Goal: Transaction & Acquisition: Obtain resource

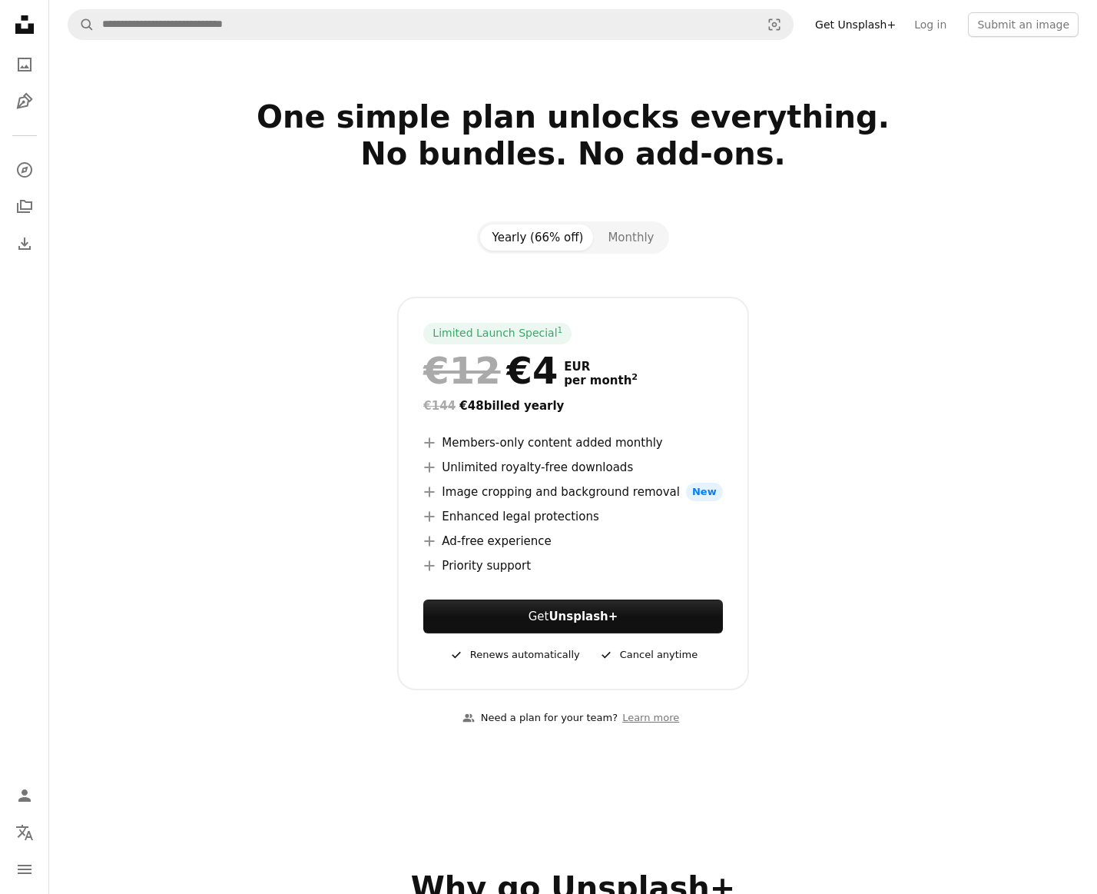
click at [31, 28] on icon at bounding box center [24, 24] width 18 height 18
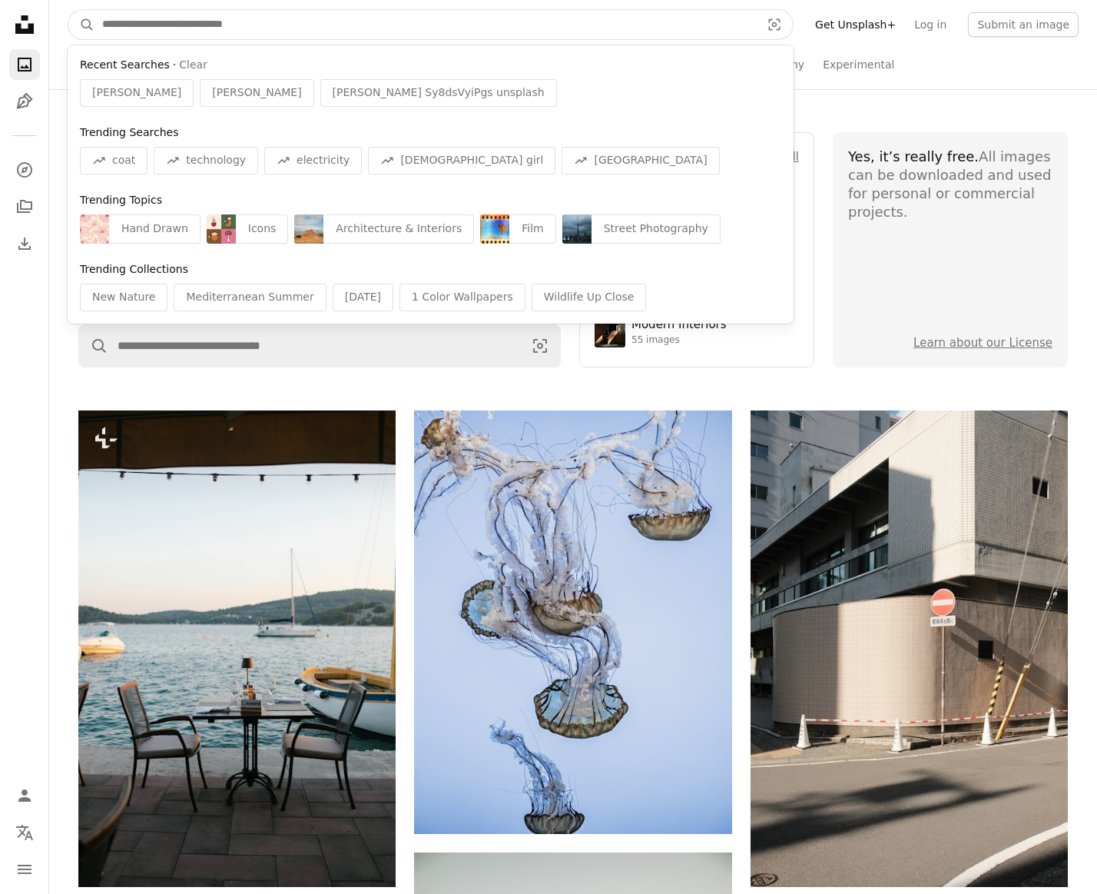
click at [216, 28] on input "Find visuals sitewide" at bounding box center [426, 24] width 662 height 29
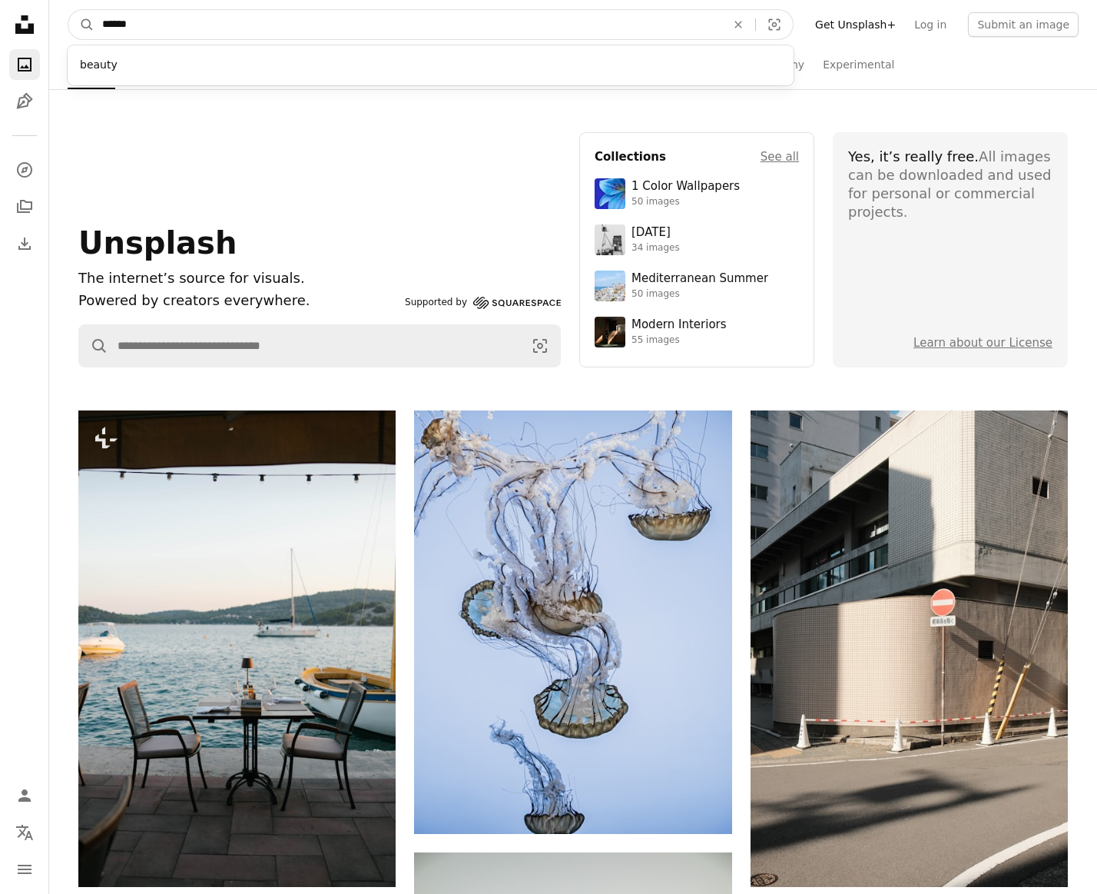
type input "******"
click at [81, 25] on button "A magnifying glass" at bounding box center [81, 24] width 26 height 29
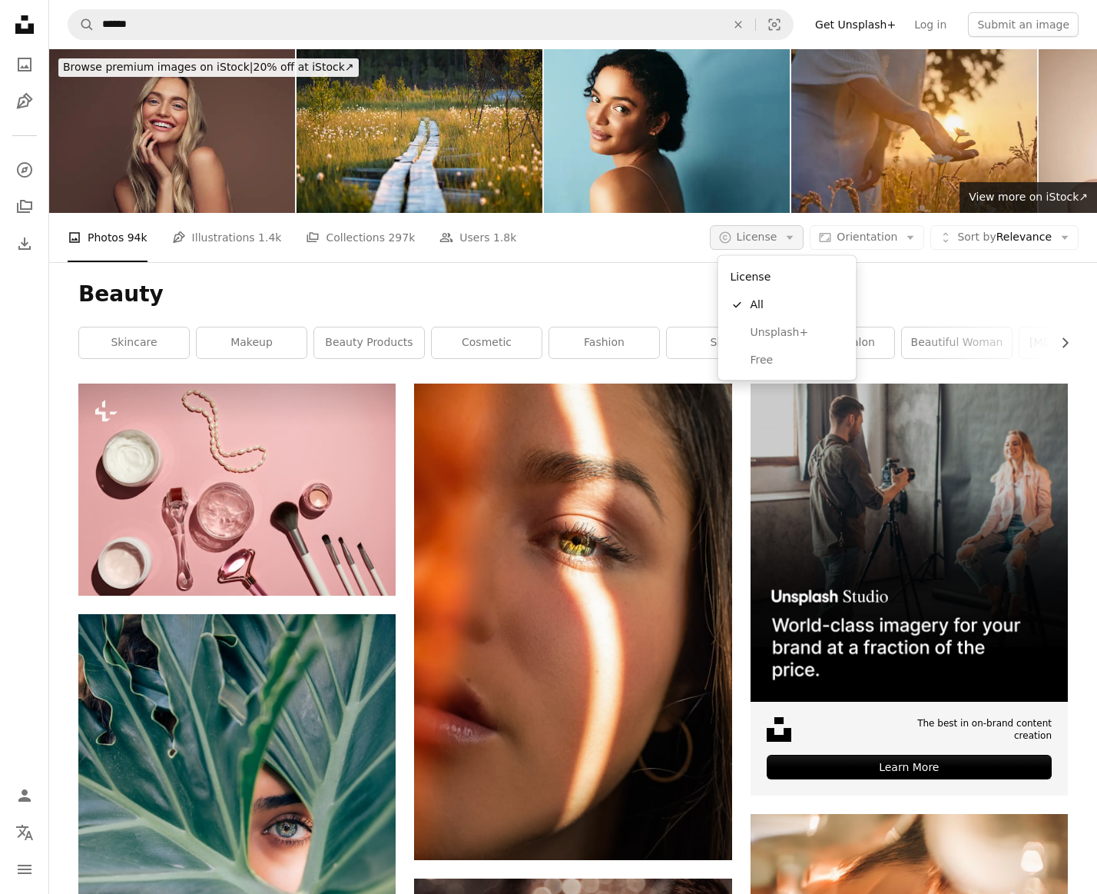
click at [757, 233] on span "License" at bounding box center [757, 237] width 41 height 12
drag, startPoint x: 779, startPoint y: 333, endPoint x: 669, endPoint y: 324, distance: 110.3
click at [778, 333] on span "Unsplash+" at bounding box center [798, 331] width 94 height 15
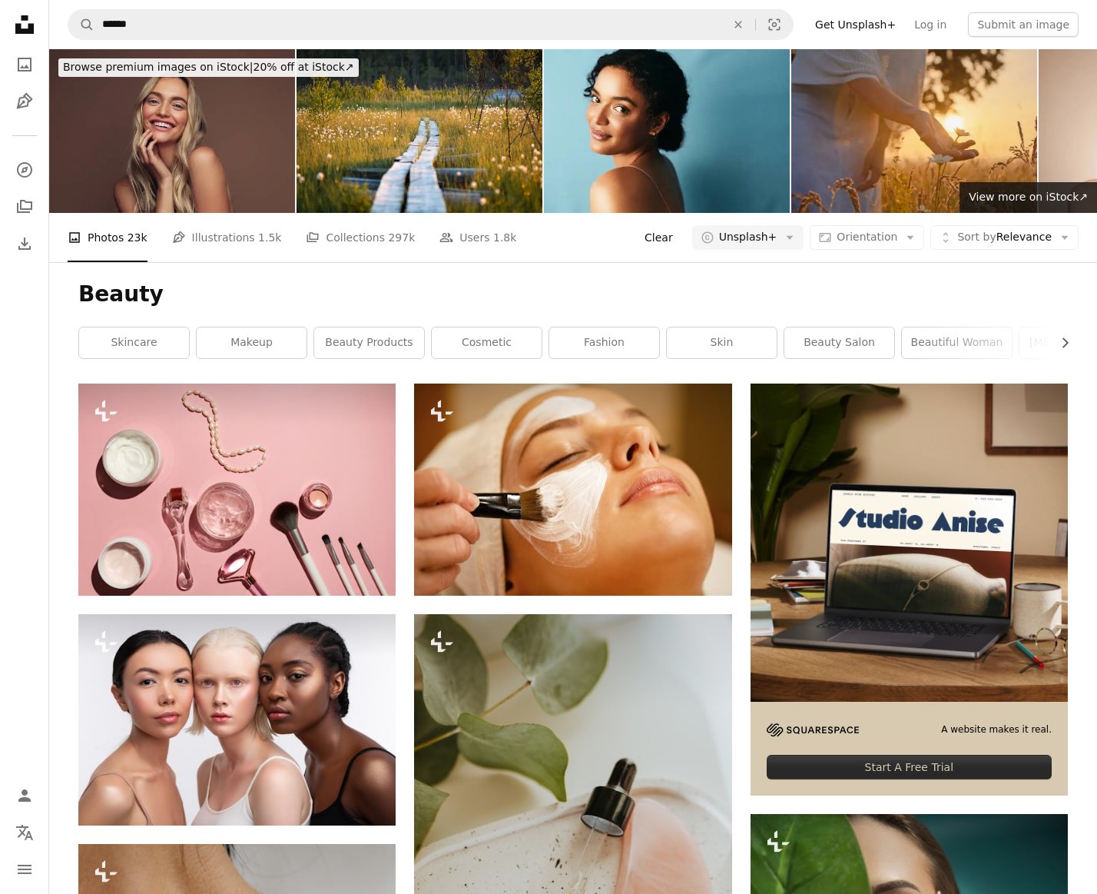
scroll to position [67, 1]
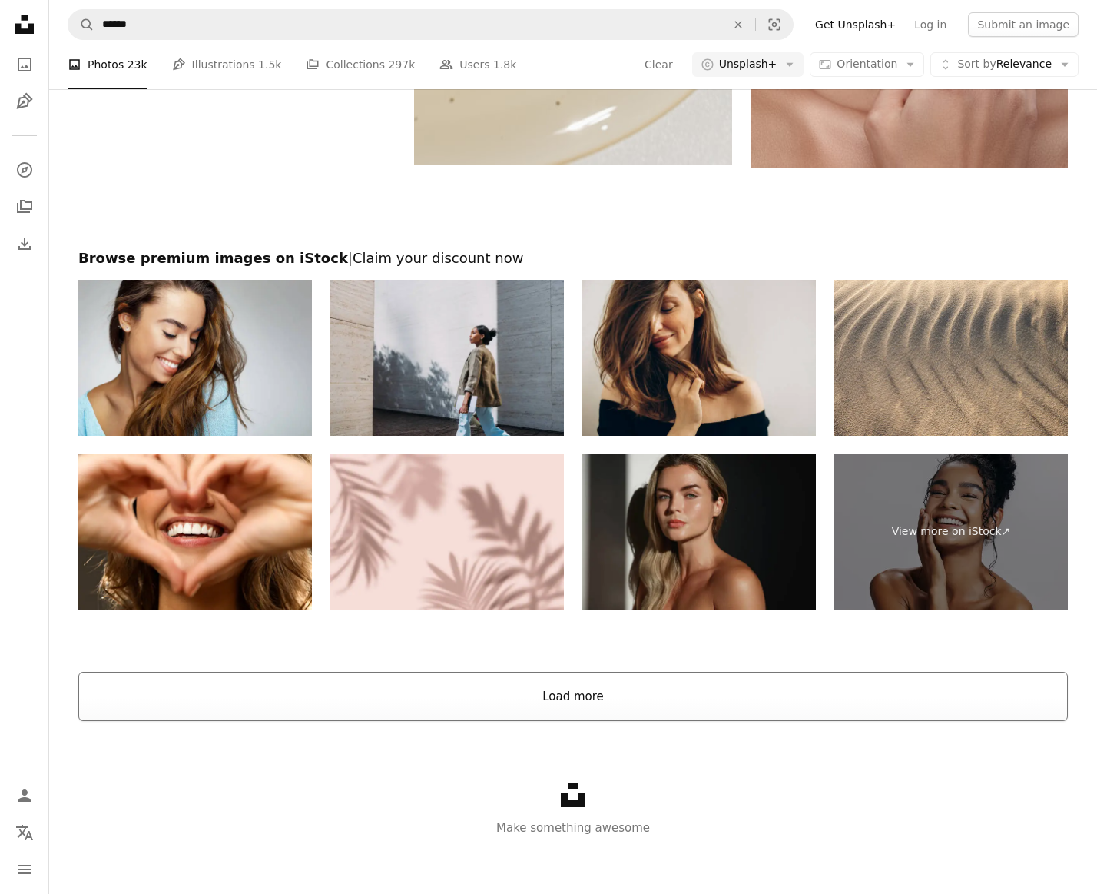
click at [442, 686] on button "Load more" at bounding box center [573, 696] width 990 height 49
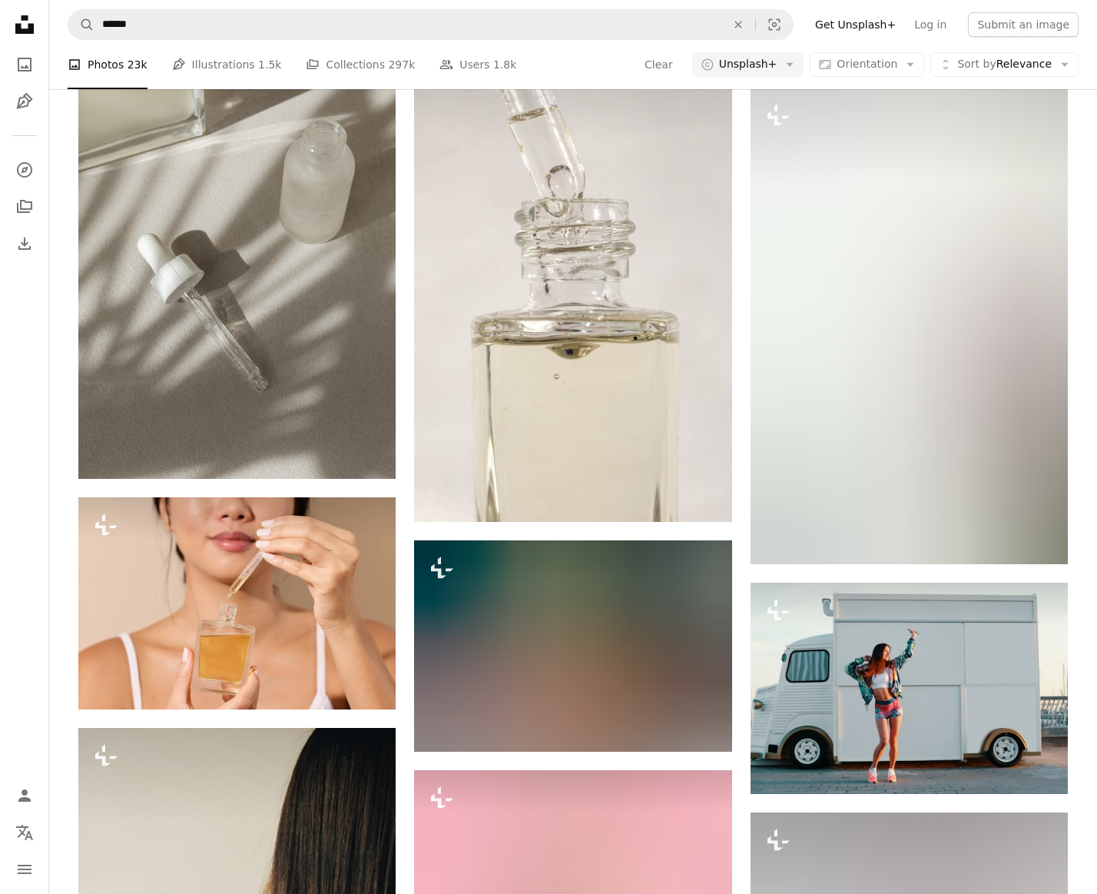
scroll to position [12677, 0]
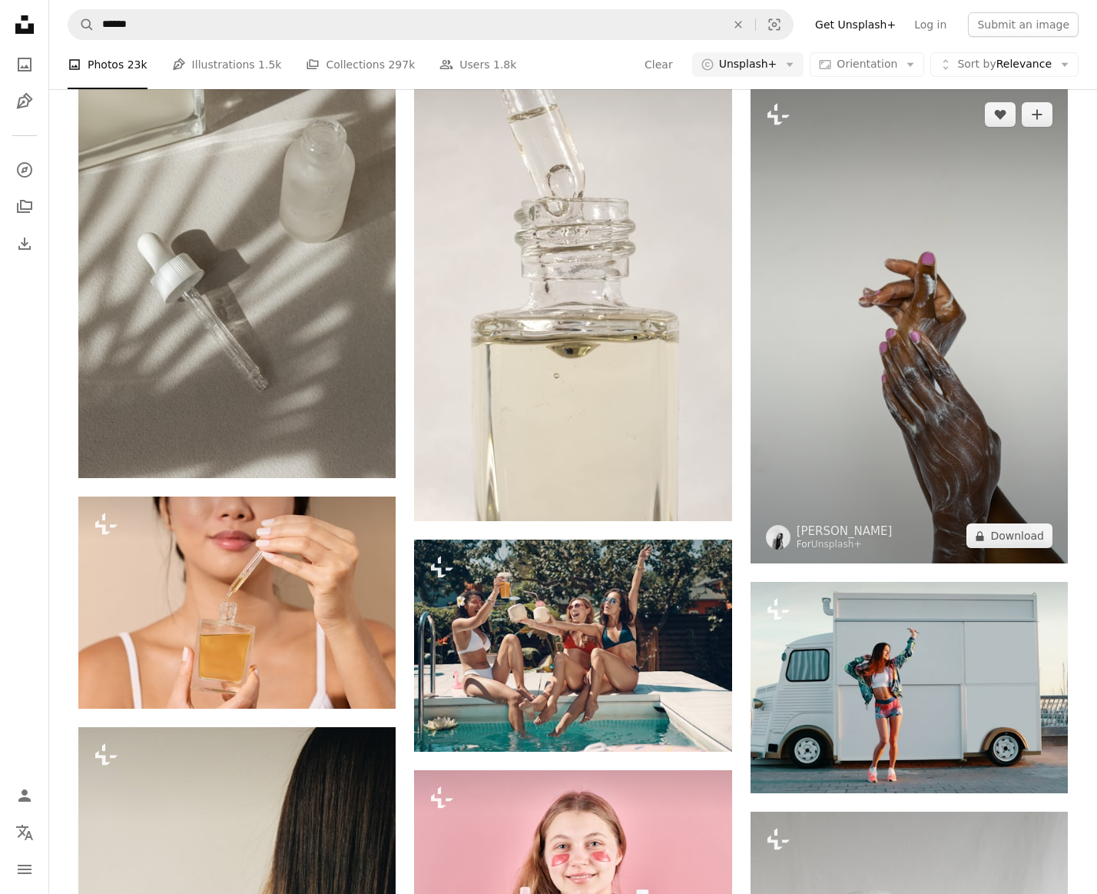
click at [858, 234] on img at bounding box center [909, 325] width 317 height 476
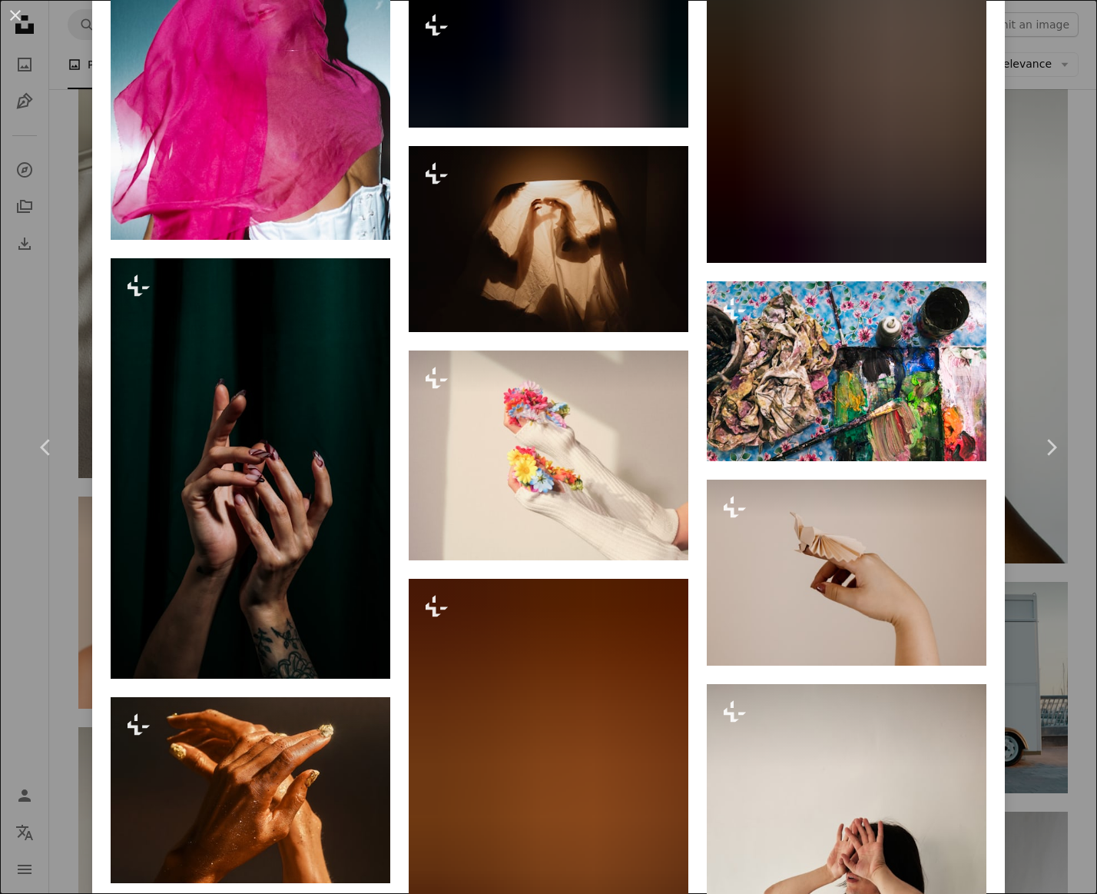
scroll to position [10266, 0]
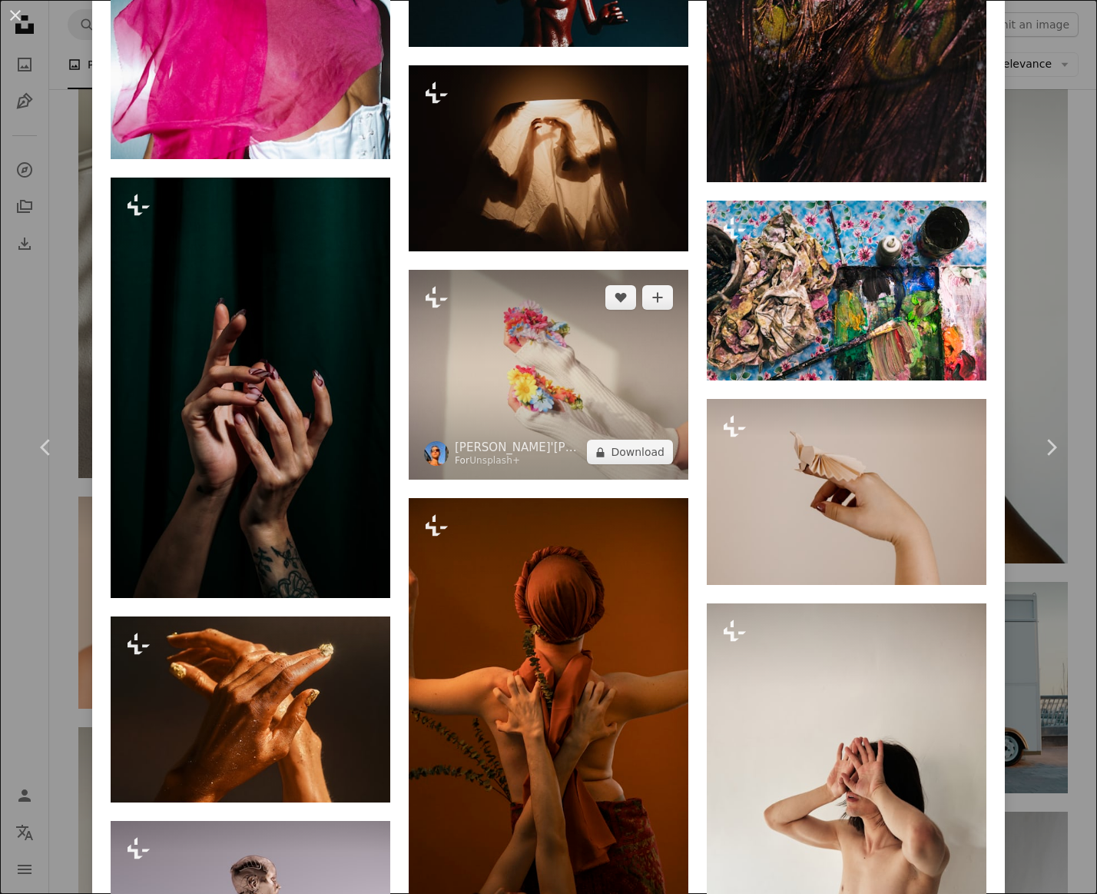
click at [606, 363] on img at bounding box center [549, 375] width 280 height 210
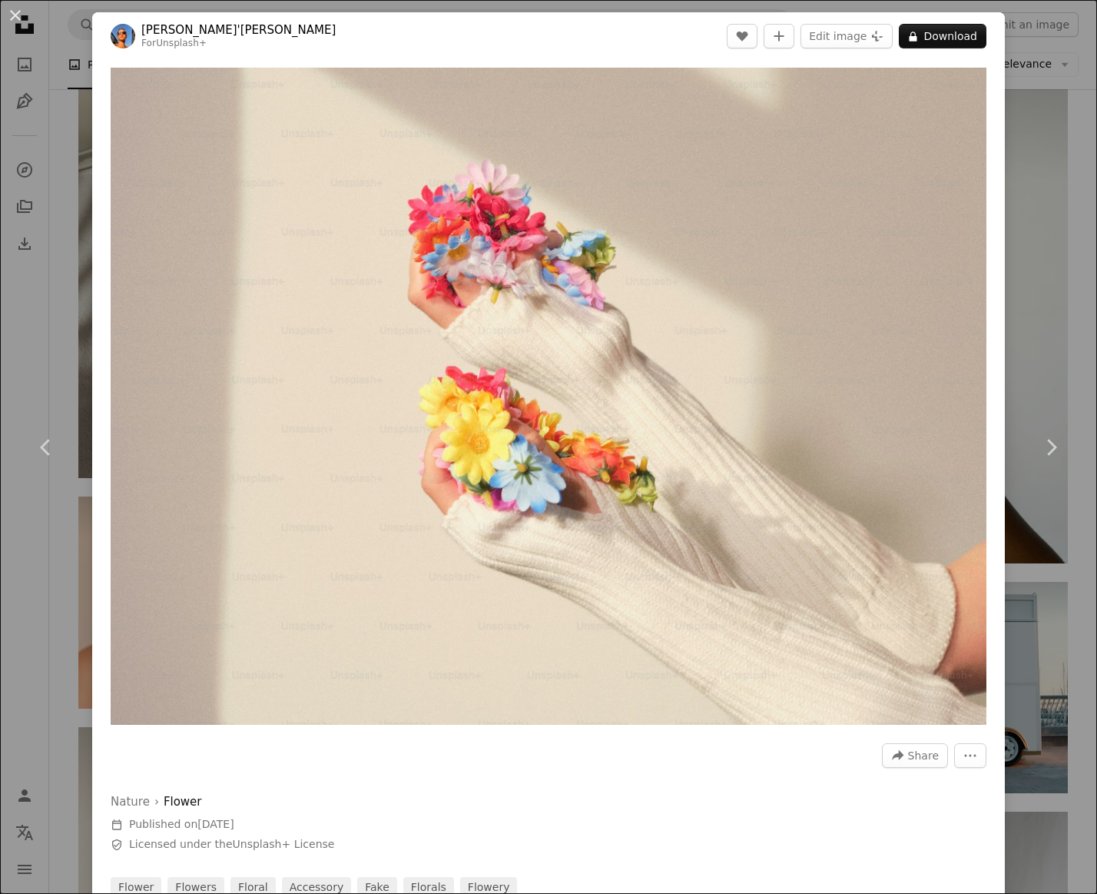
click at [1069, 609] on div "An X shape Chevron left Chevron right [PERSON_NAME]'[PERSON_NAME] For Unsplash+…" at bounding box center [548, 447] width 1097 height 894
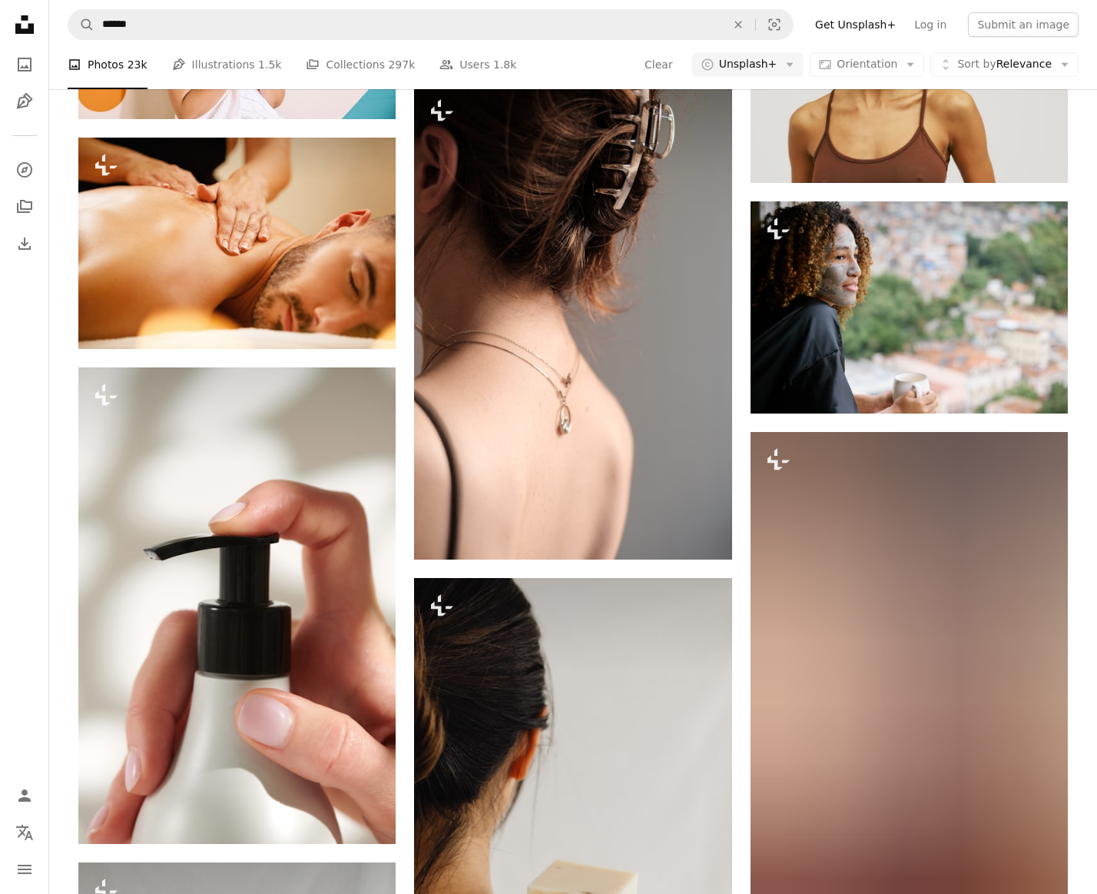
scroll to position [25184, 0]
